Goal: Check status: Check status

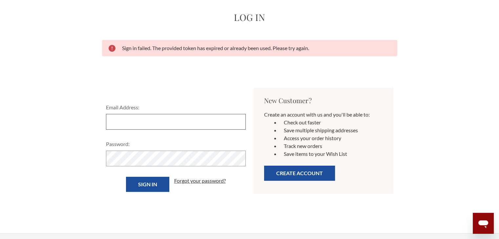
click at [178, 123] on input "Email Address:" at bounding box center [176, 122] width 140 height 16
type input "[EMAIL_ADDRESS][DOMAIN_NAME]"
click at [126, 177] on input "Sign in" at bounding box center [147, 184] width 43 height 15
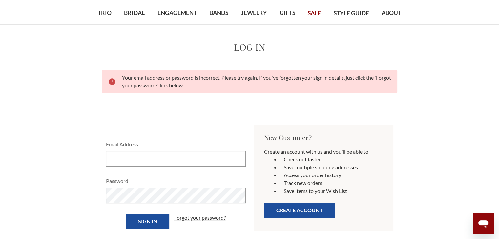
scroll to position [66, 0]
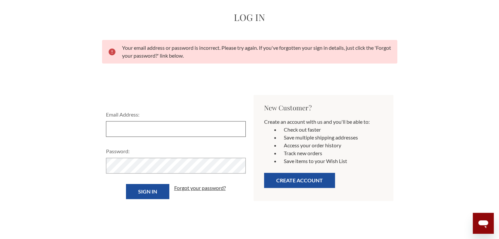
click at [153, 128] on input "Email Address:" at bounding box center [176, 129] width 140 height 16
type input "[EMAIL_ADDRESS][DOMAIN_NAME]"
click at [189, 190] on link "Forgot your password?" at bounding box center [199, 188] width 51 height 8
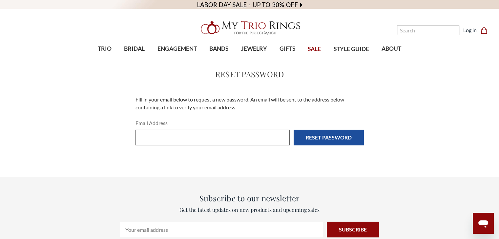
click at [239, 137] on input "Email Address" at bounding box center [212, 138] width 154 height 16
type input "[EMAIL_ADDRESS][DOMAIN_NAME]"
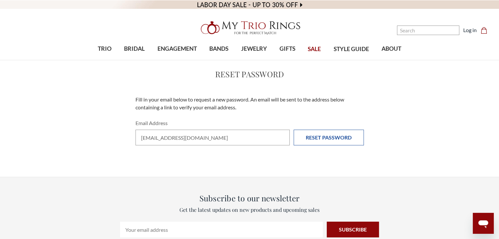
click at [351, 140] on input "Reset Password" at bounding box center [328, 138] width 70 height 16
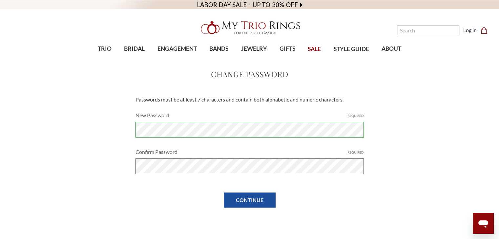
click at [224, 193] on input "Continue" at bounding box center [250, 200] width 52 height 15
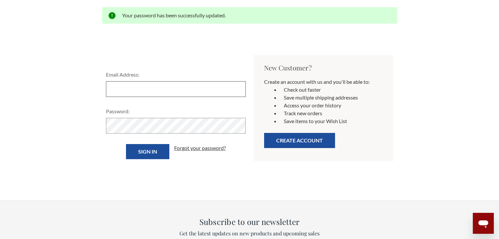
click at [138, 88] on input "Email Address:" at bounding box center [176, 89] width 140 height 16
type input "lisette5685@gmail.com"
click at [131, 118] on div "Password:" at bounding box center [176, 121] width 140 height 26
click at [126, 144] on input "Sign in" at bounding box center [147, 151] width 43 height 15
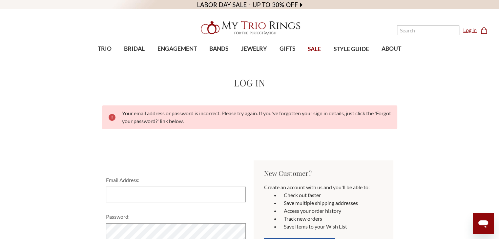
click at [467, 31] on link "Log in" at bounding box center [469, 30] width 13 height 8
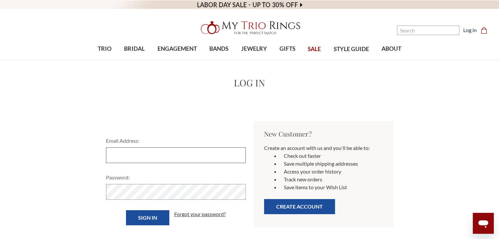
click at [160, 157] on input "Email Address:" at bounding box center [176, 155] width 140 height 16
type input "[EMAIL_ADDRESS][DOMAIN_NAME]"
click at [124, 202] on form "Email Address: lisette5685@gmail.com Password: Sign in Forgot your password?" at bounding box center [175, 181] width 147 height 88
click at [126, 210] on input "Sign in" at bounding box center [147, 217] width 43 height 15
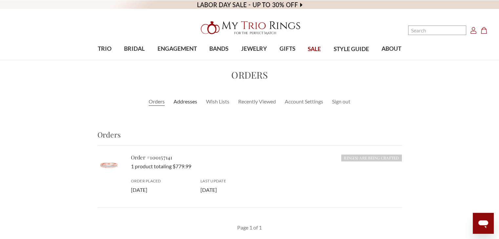
click at [185, 105] on link "Addresses" at bounding box center [185, 102] width 24 height 8
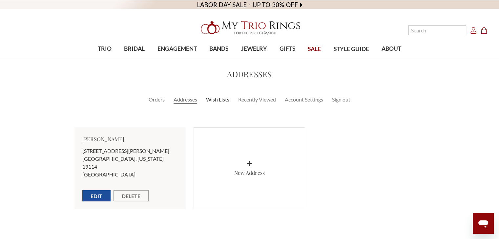
click at [216, 101] on link "Wish Lists" at bounding box center [217, 100] width 23 height 8
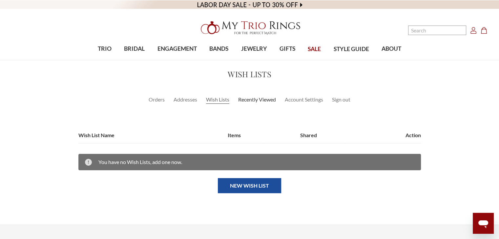
click at [254, 97] on link "Recently Viewed" at bounding box center [257, 100] width 38 height 8
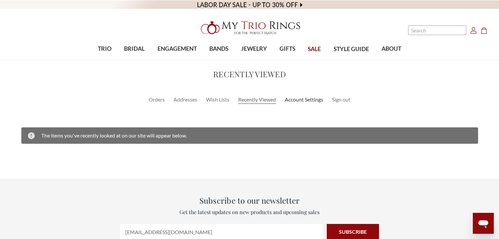
click at [293, 100] on link "Account Settings" at bounding box center [303, 100] width 38 height 8
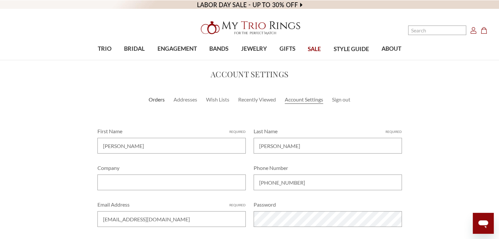
click at [155, 102] on link "Orders" at bounding box center [156, 100] width 16 height 8
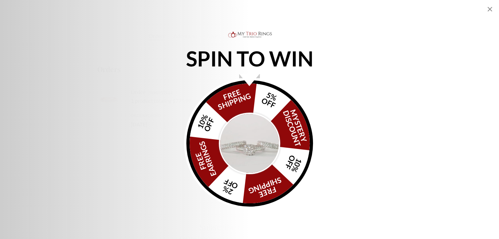
click at [375, 63] on div "SPIN TO WIN FREE SHIPPING 5% OFF Mystery Discount 10% OFF FREE SHIPPING 2% OFF …" at bounding box center [249, 119] width 499 height 179
click at [489, 7] on icon "Close popup" at bounding box center [489, 9] width 8 height 8
select select "US"
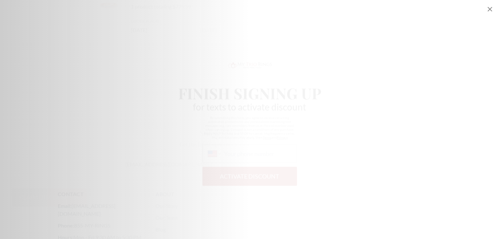
scroll to position [131, 0]
click at [492, 7] on icon "Close popup" at bounding box center [489, 9] width 8 height 8
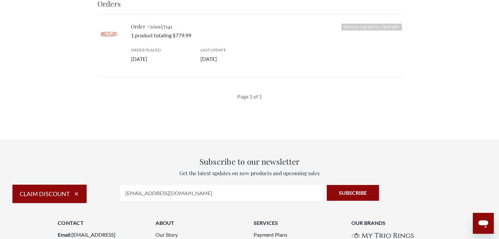
click at [75, 193] on icon "button" at bounding box center [76, 194] width 6 height 6
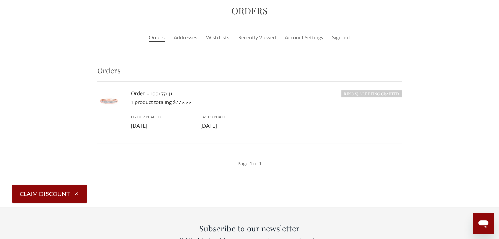
scroll to position [66, 0]
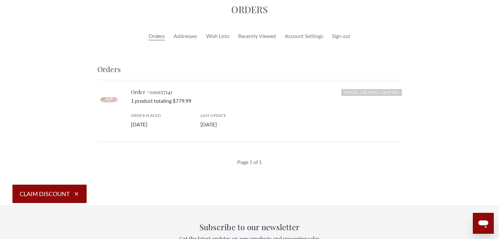
click at [109, 105] on img at bounding box center [108, 99] width 23 height 23
click at [111, 97] on img at bounding box center [108, 99] width 23 height 23
click at [109, 99] on img at bounding box center [108, 99] width 23 height 23
click at [155, 91] on link "Order #100157141" at bounding box center [152, 91] width 42 height 7
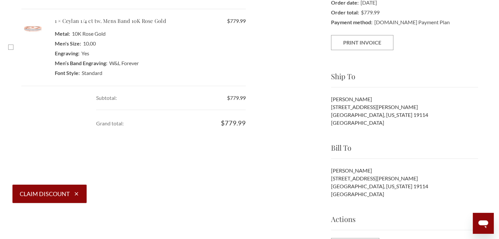
scroll to position [66, 0]
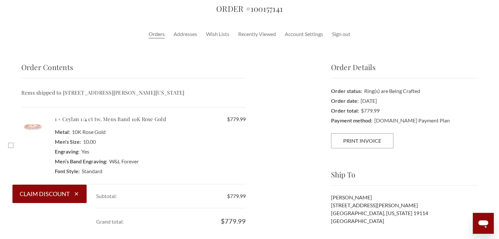
click at [25, 124] on img at bounding box center [32, 126] width 23 height 23
click at [30, 125] on img at bounding box center [32, 126] width 23 height 23
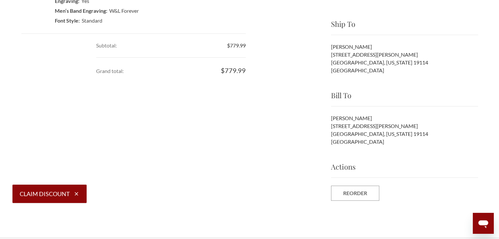
scroll to position [229, 0]
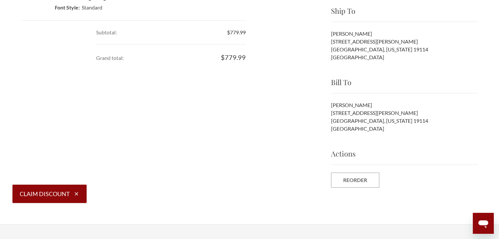
click at [75, 191] on icon "button" at bounding box center [76, 194] width 6 height 6
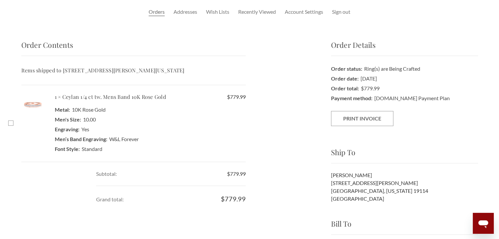
scroll to position [33, 0]
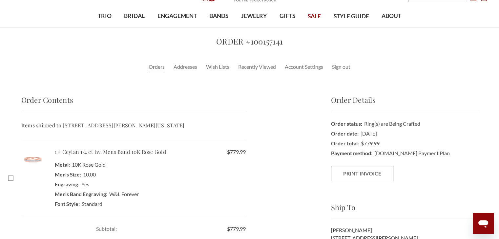
click at [384, 139] on dd "$779.99" at bounding box center [404, 144] width 147 height 10
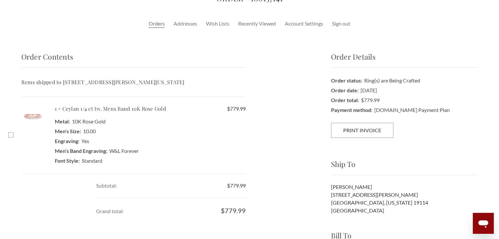
scroll to position [98, 0]
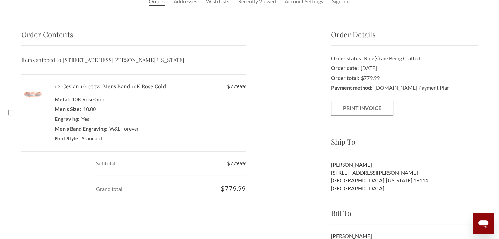
select select "US"
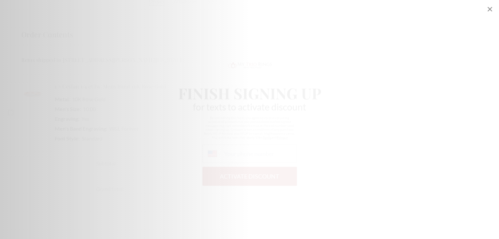
click at [488, 10] on icon "Close popup" at bounding box center [489, 9] width 8 height 8
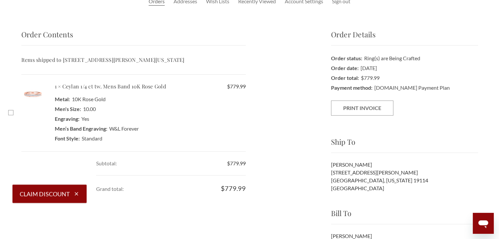
scroll to position [33, 0]
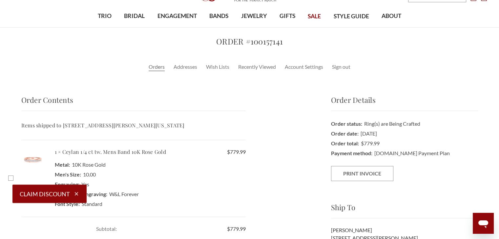
click at [232, 39] on h2 "Order #100157141" at bounding box center [249, 41] width 456 height 12
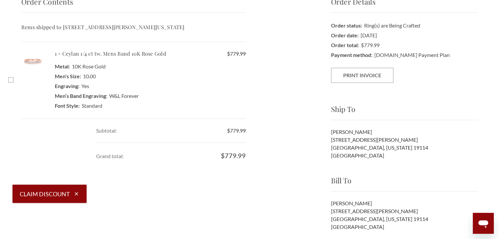
scroll to position [0, 0]
